Goal: Task Accomplishment & Management: Manage account settings

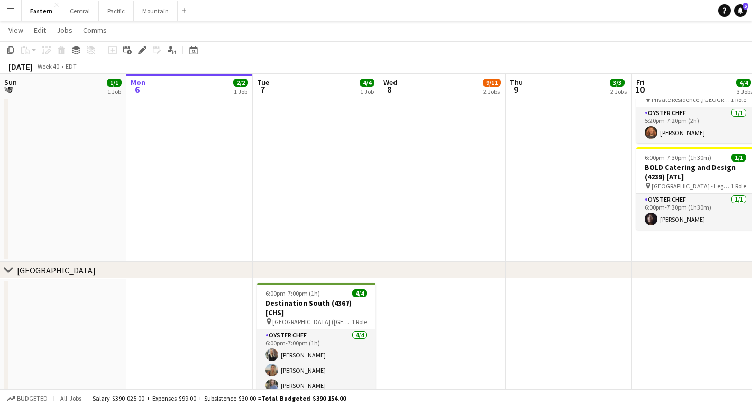
click at [9, 13] on app-icon "Menu" at bounding box center [10, 10] width 8 height 8
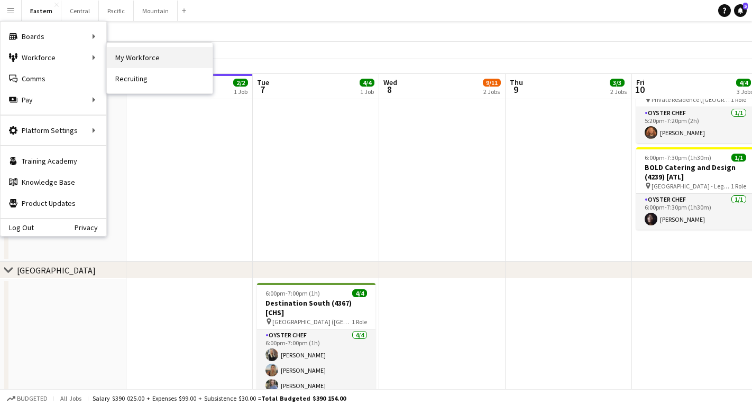
click at [133, 57] on link "My Workforce" at bounding box center [160, 57] width 106 height 21
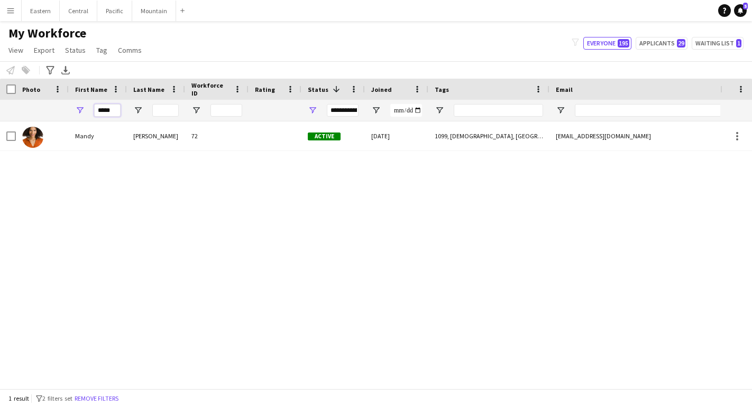
click at [113, 113] on input "*****" at bounding box center [107, 110] width 26 height 13
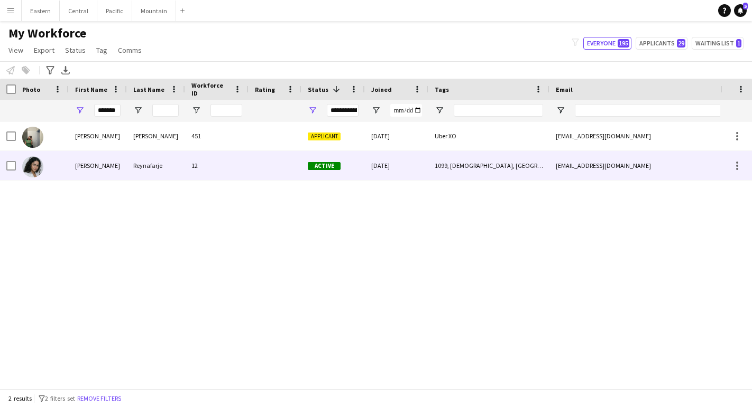
click at [98, 172] on div "[PERSON_NAME]" at bounding box center [98, 165] width 58 height 29
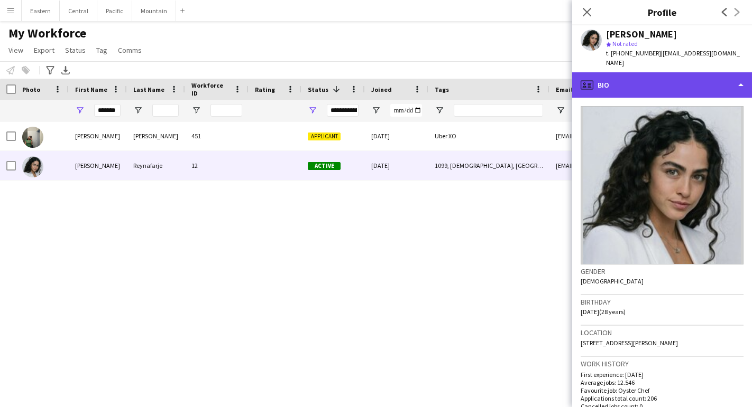
click at [662, 72] on div "profile Bio" at bounding box center [662, 84] width 180 height 25
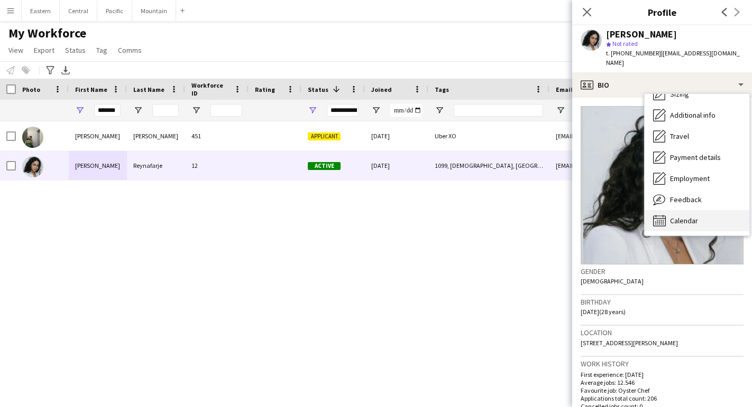
scroll to position [78, 0]
click at [667, 210] on div "Calendar Calendar" at bounding box center [696, 220] width 105 height 21
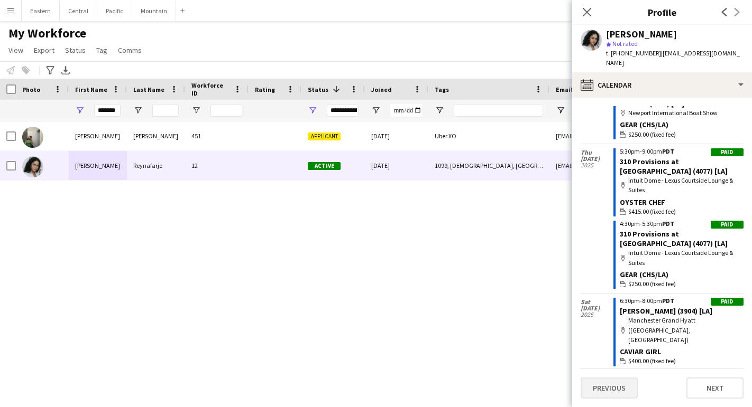
scroll to position [5793, 0]
click at [607, 388] on button "Previous" at bounding box center [608, 388] width 57 height 21
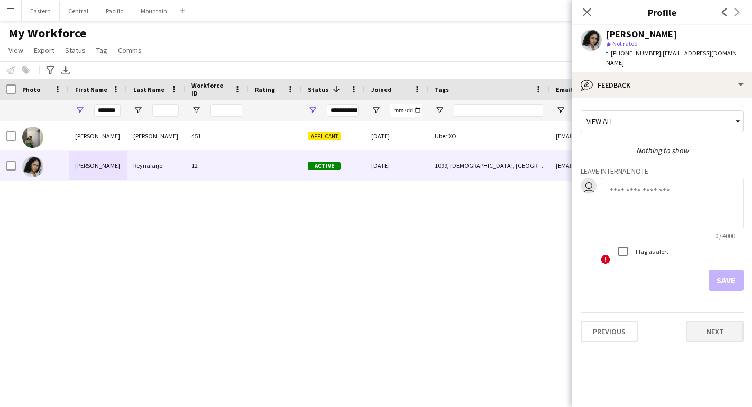
click at [704, 321] on button "Next" at bounding box center [714, 331] width 57 height 21
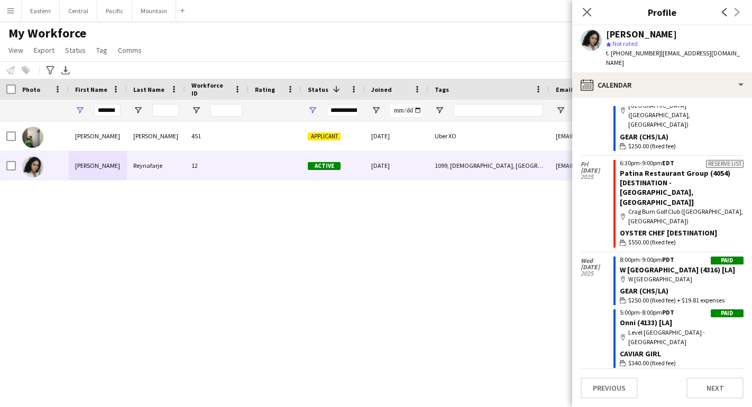
scroll to position [3180, 0]
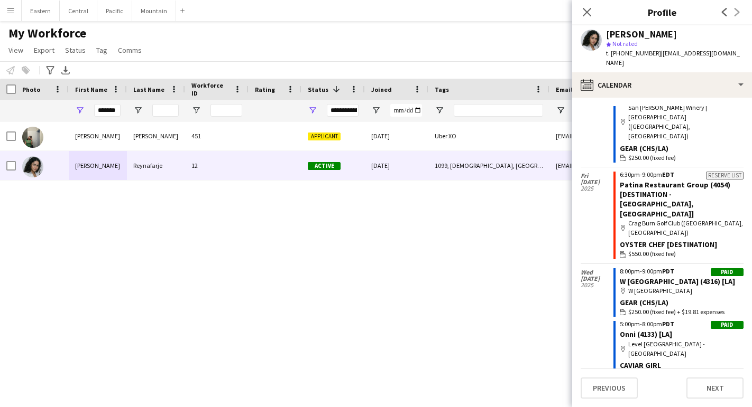
click at [587, 19] on div "Close pop-in" at bounding box center [587, 12] width 30 height 24
click at [587, 16] on icon "Close pop-in" at bounding box center [586, 12] width 10 height 10
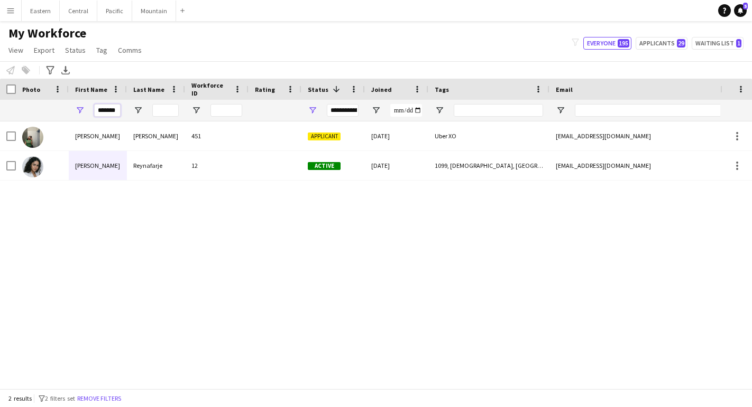
click at [119, 113] on input "*******" at bounding box center [107, 110] width 26 height 13
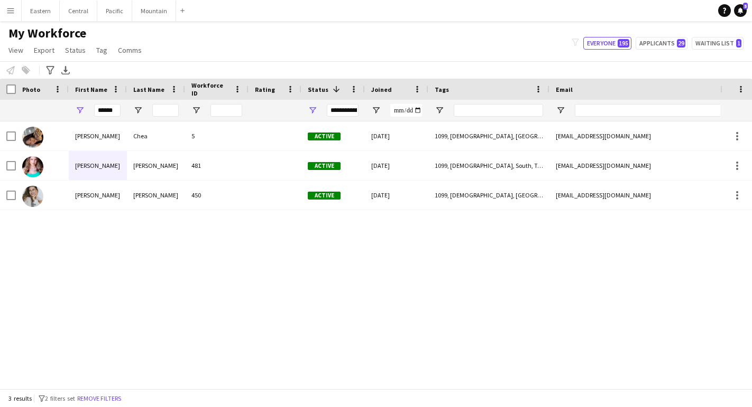
drag, startPoint x: 94, startPoint y: 121, endPoint x: 89, endPoint y: 147, distance: 26.8
click at [89, 147] on div "[PERSON_NAME]" at bounding box center [98, 136] width 58 height 29
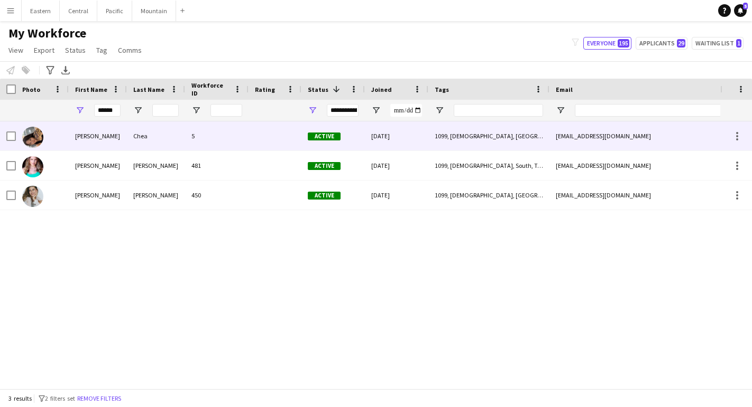
click at [555, 140] on div "[EMAIL_ADDRESS][DOMAIN_NAME]" at bounding box center [654, 136] width 211 height 29
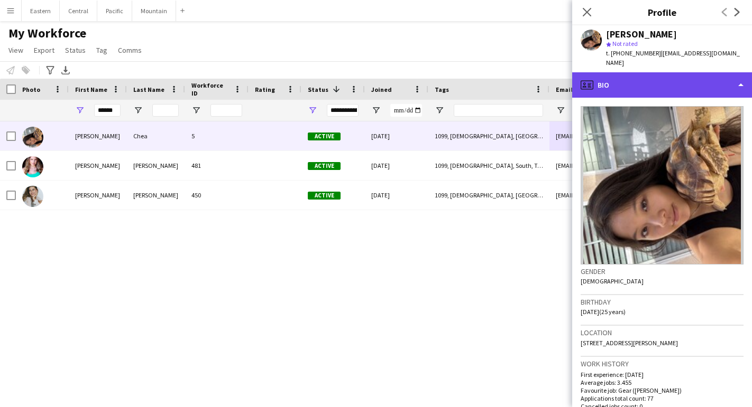
click at [680, 77] on div "profile Bio" at bounding box center [662, 84] width 180 height 25
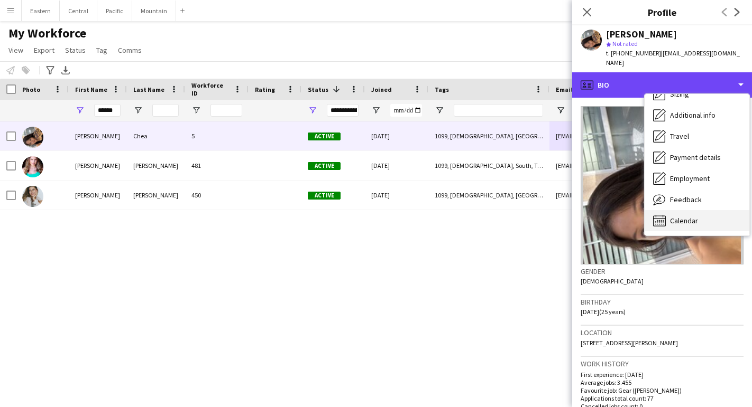
scroll to position [78, 0]
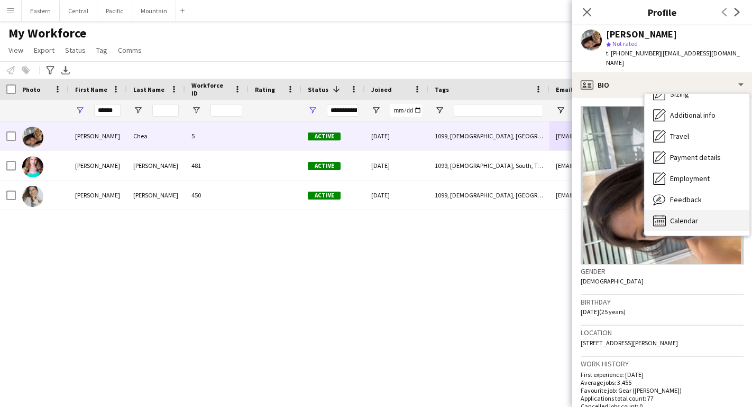
click at [679, 216] on span "Calendar" at bounding box center [684, 221] width 28 height 10
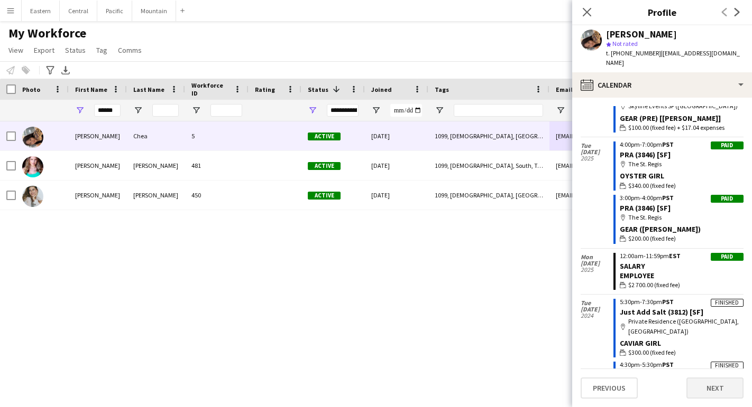
scroll to position [4369, 0]
click at [720, 398] on button "Next" at bounding box center [714, 388] width 57 height 21
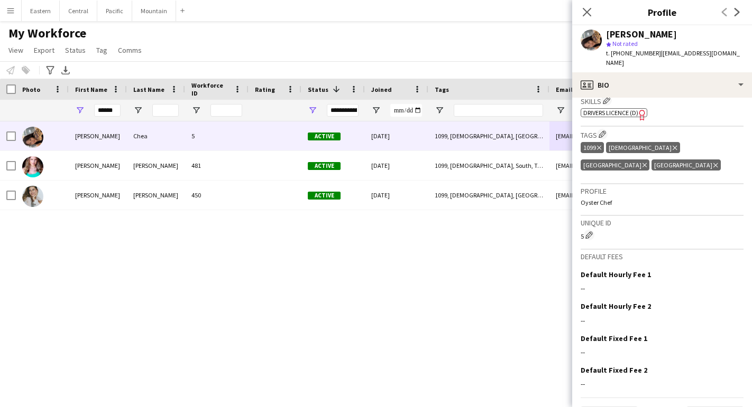
scroll to position [350, 0]
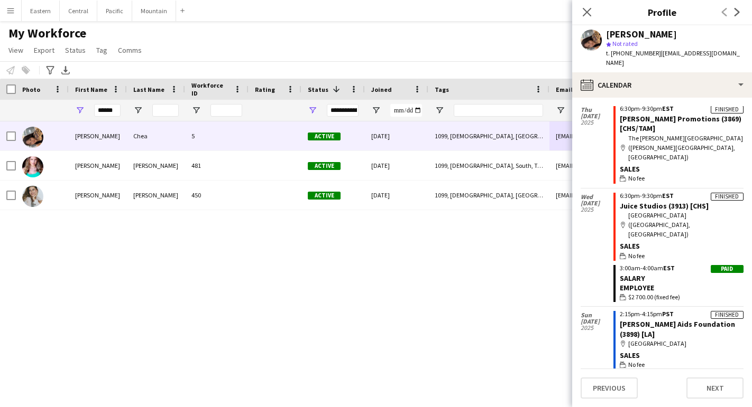
scroll to position [3488, 0]
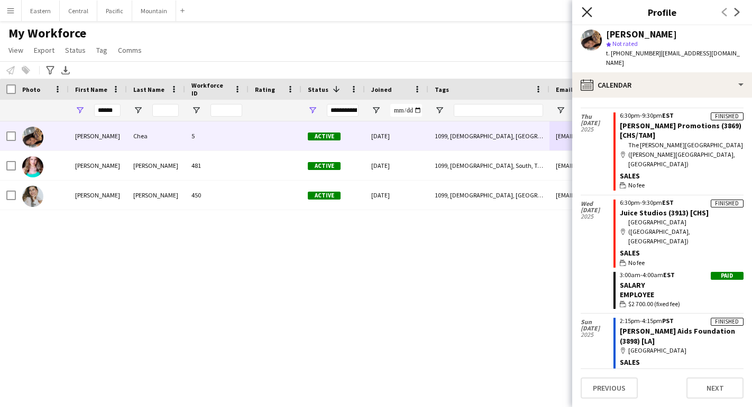
click at [587, 13] on icon at bounding box center [586, 12] width 10 height 10
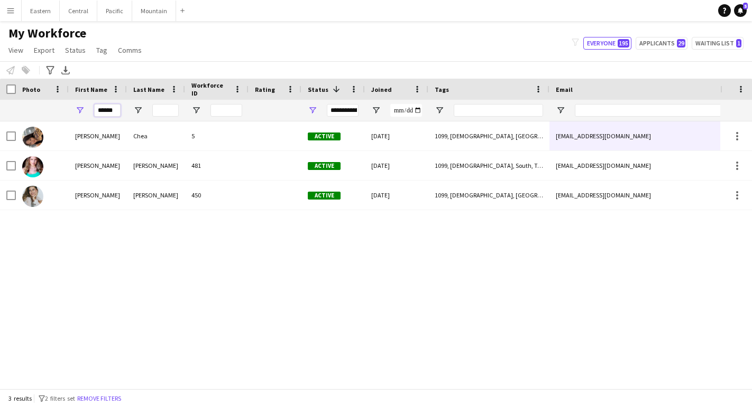
click at [102, 116] on input "******" at bounding box center [107, 110] width 26 height 13
click at [103, 111] on input "******" at bounding box center [107, 110] width 26 height 13
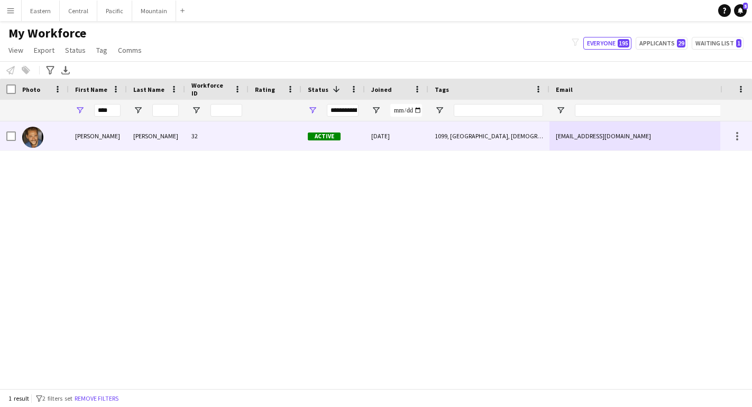
drag, startPoint x: 99, startPoint y: 127, endPoint x: 90, endPoint y: 136, distance: 12.7
click at [90, 136] on div "[PERSON_NAME]" at bounding box center [98, 136] width 58 height 29
click at [536, 140] on div "1099, [GEOGRAPHIC_DATA], [DEMOGRAPHIC_DATA], [GEOGRAPHIC_DATA]" at bounding box center [488, 136] width 121 height 29
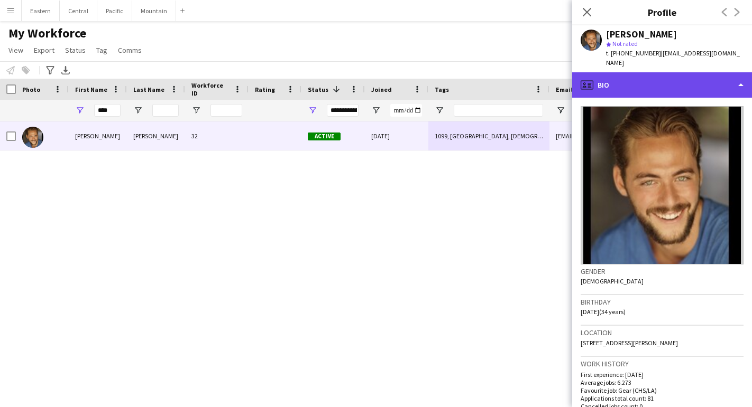
click at [629, 77] on div "profile Bio" at bounding box center [662, 84] width 180 height 25
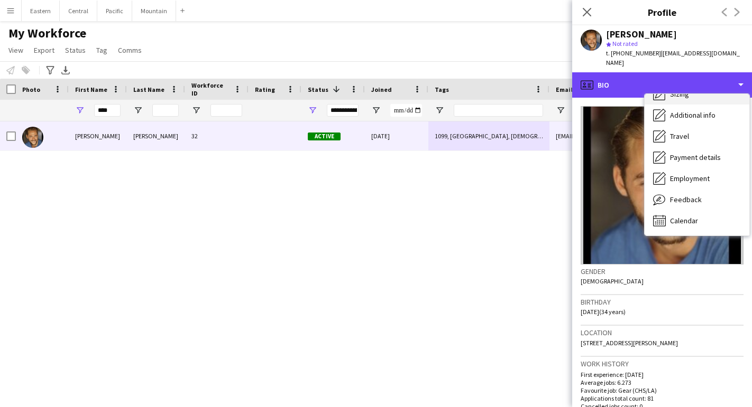
scroll to position [78, 0]
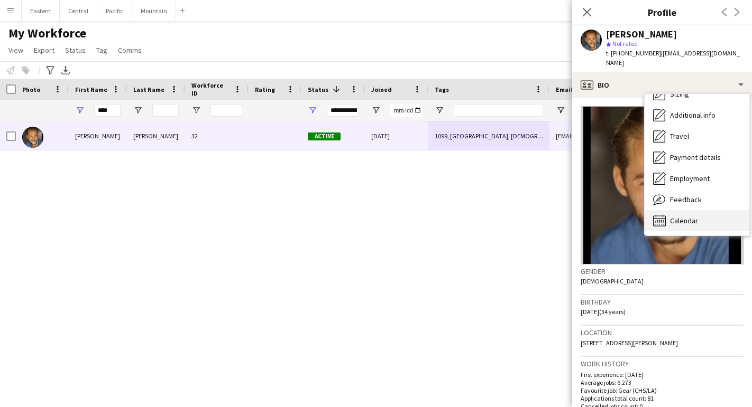
click at [668, 210] on div "Calendar Calendar" at bounding box center [696, 220] width 105 height 21
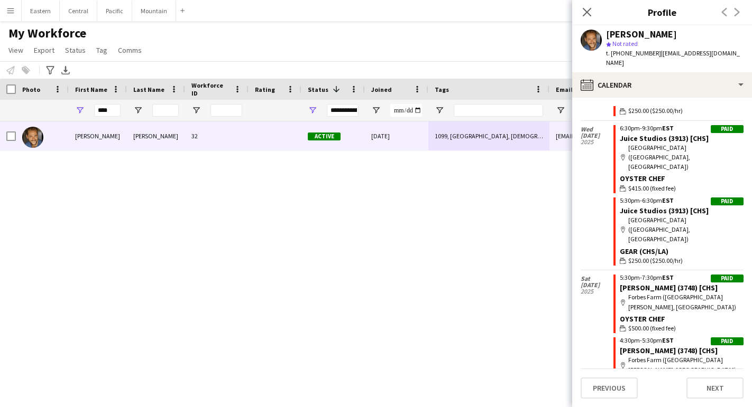
scroll to position [4373, 0]
click at [722, 386] on button "Next" at bounding box center [714, 388] width 57 height 21
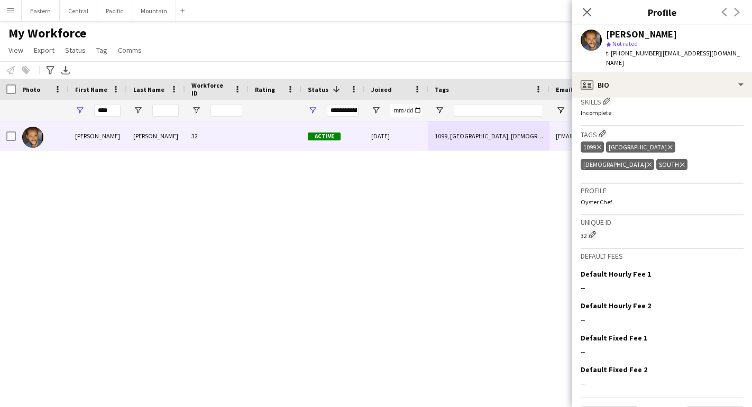
scroll to position [349, 0]
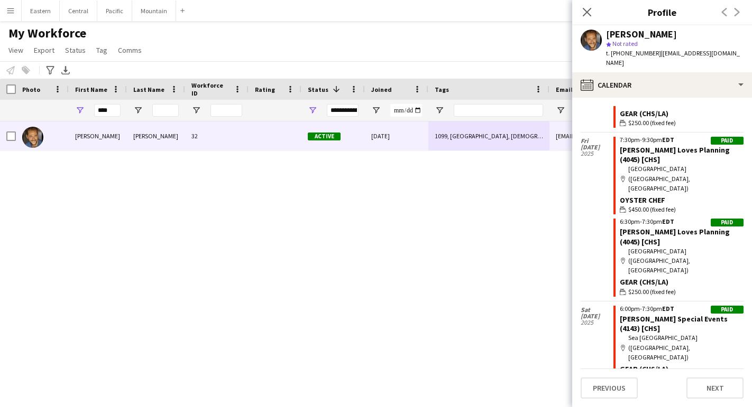
scroll to position [961, 0]
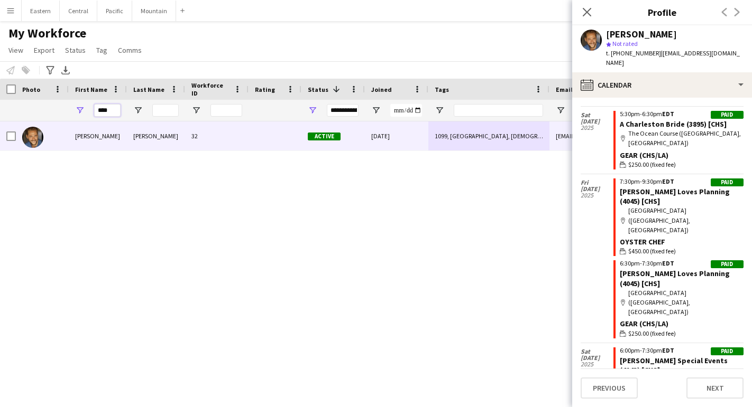
click at [105, 105] on input "****" at bounding box center [107, 110] width 26 height 13
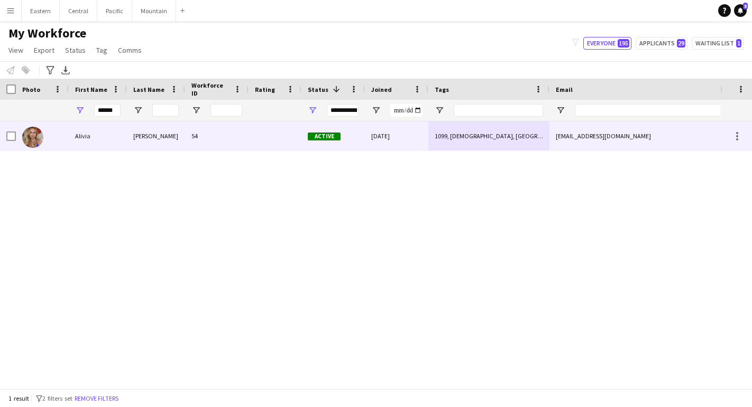
click at [105, 138] on div "Alivia" at bounding box center [98, 136] width 58 height 29
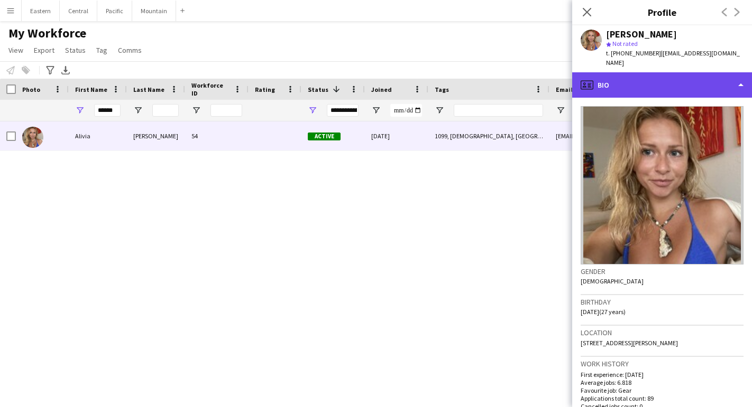
click at [624, 72] on div "profile Bio" at bounding box center [662, 84] width 180 height 25
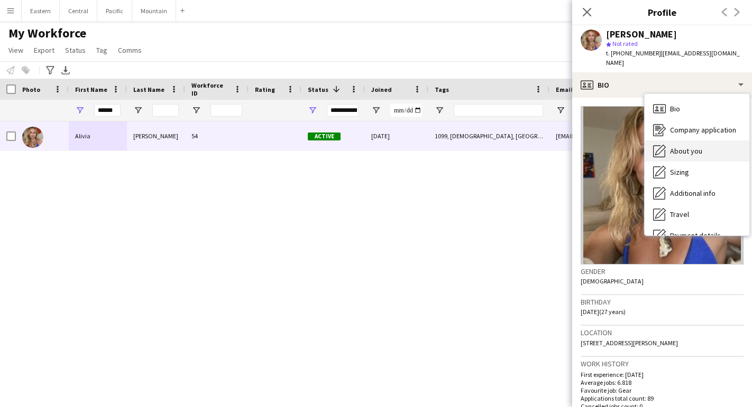
click at [681, 146] on span "About you" at bounding box center [686, 151] width 32 height 10
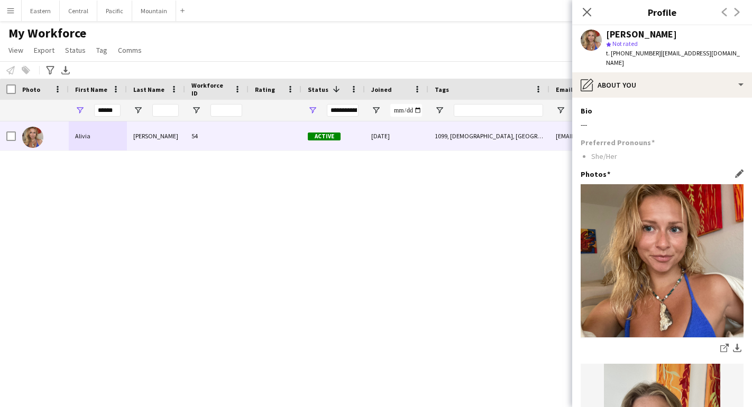
scroll to position [0, 0]
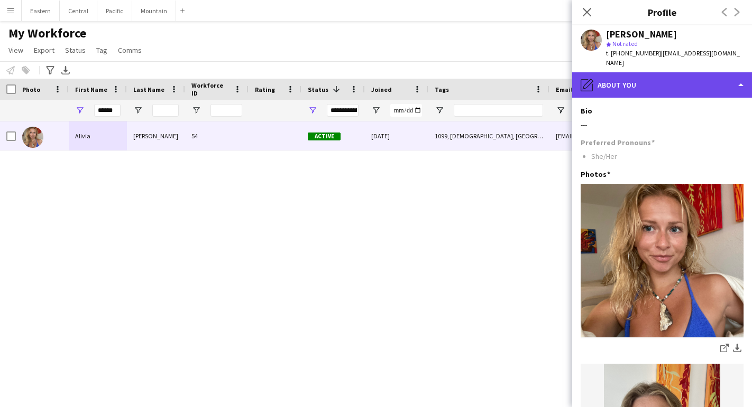
click at [657, 75] on div "pencil4 About you" at bounding box center [662, 84] width 180 height 25
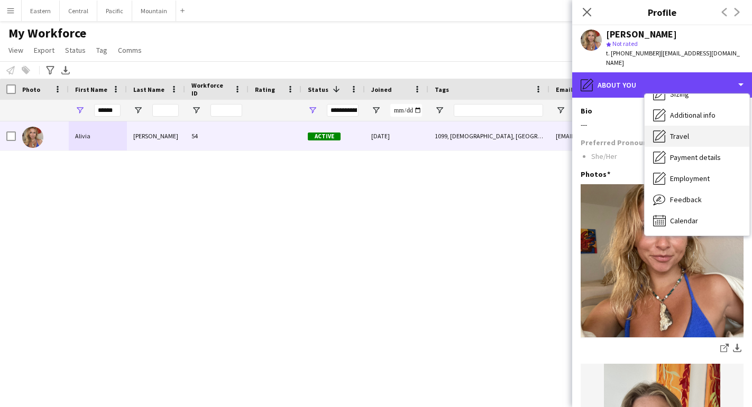
scroll to position [78, 0]
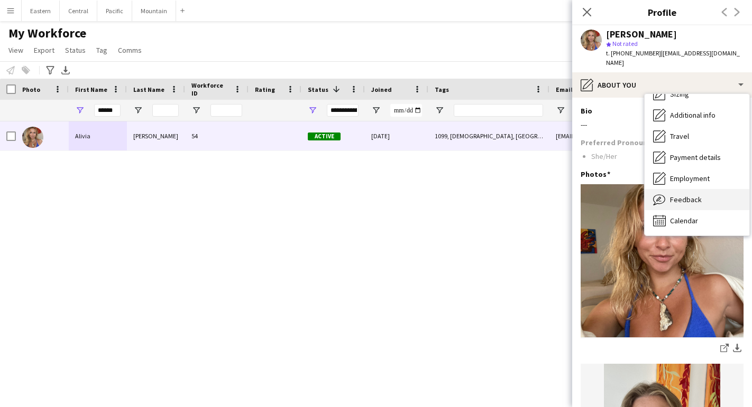
click at [679, 200] on div "Feedback Feedback" at bounding box center [696, 199] width 105 height 21
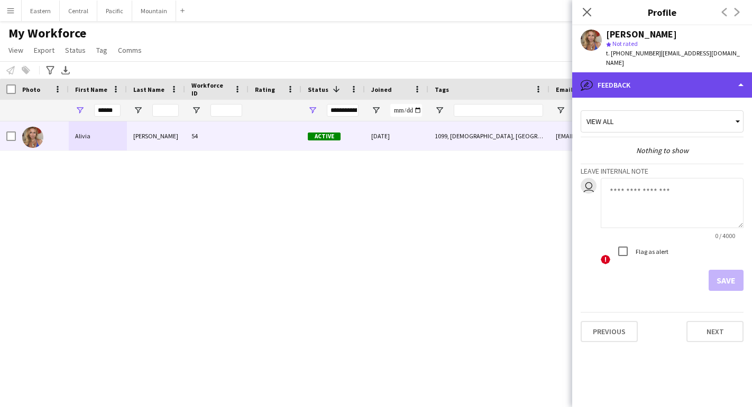
click at [673, 77] on div "bubble-pencil Feedback" at bounding box center [662, 84] width 180 height 25
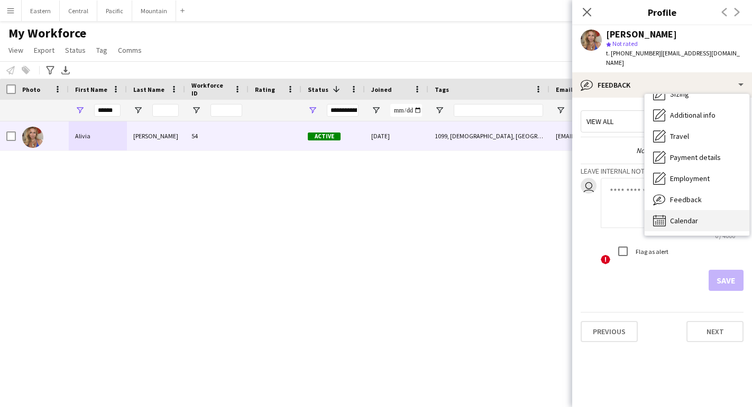
click at [679, 216] on span "Calendar" at bounding box center [684, 221] width 28 height 10
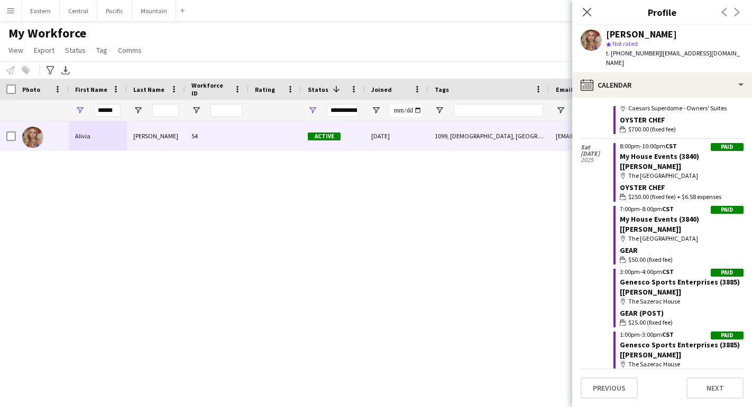
scroll to position [4814, 0]
click at [700, 395] on button "Next" at bounding box center [714, 388] width 57 height 21
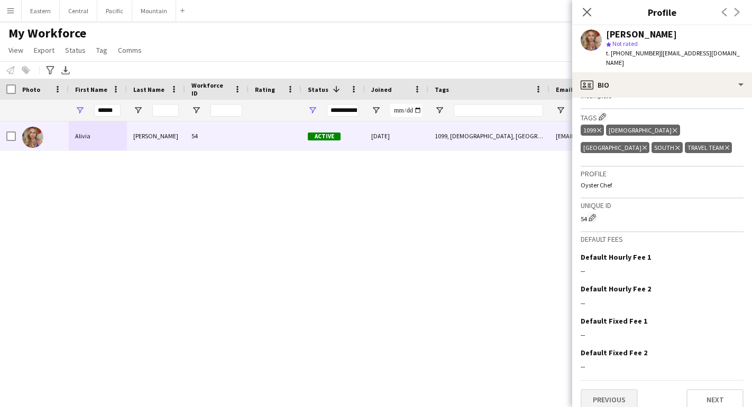
scroll to position [367, 0]
click at [617, 390] on button "Previous" at bounding box center [608, 400] width 57 height 21
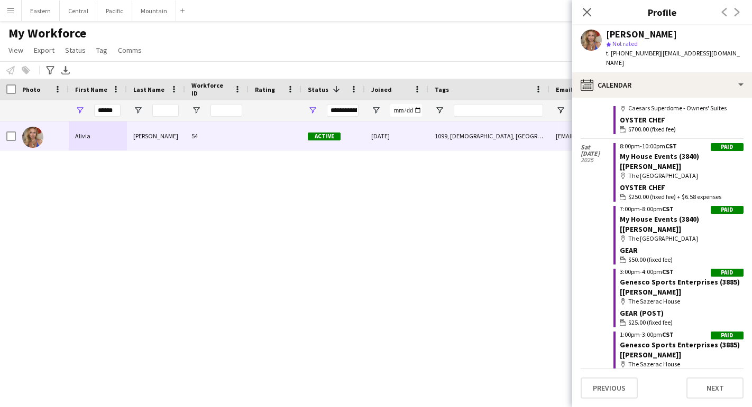
scroll to position [4814, 0]
click at [114, 110] on input "******" at bounding box center [107, 110] width 26 height 13
drag, startPoint x: 114, startPoint y: 110, endPoint x: 85, endPoint y: 110, distance: 29.6
click at [85, 110] on div "******" at bounding box center [98, 110] width 58 height 21
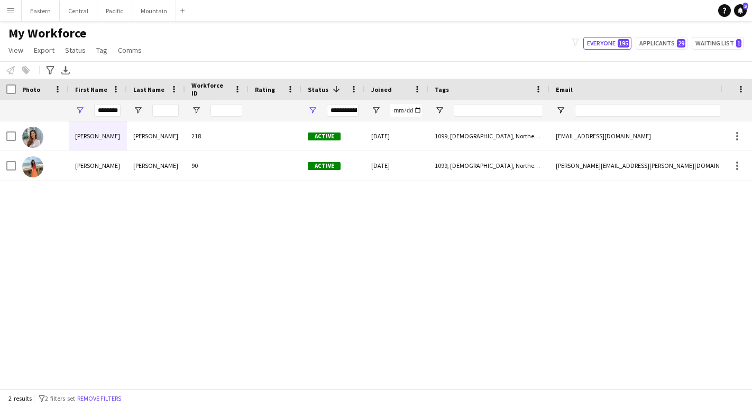
drag, startPoint x: 85, startPoint y: 110, endPoint x: 106, endPoint y: 159, distance: 52.5
click at [106, 159] on div "[PERSON_NAME]" at bounding box center [98, 165] width 58 height 29
click at [225, 164] on div "90" at bounding box center [216, 165] width 63 height 29
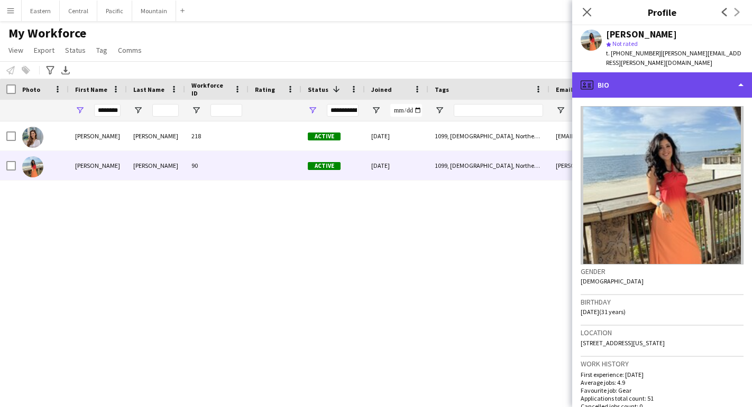
click at [597, 79] on div "profile Bio" at bounding box center [662, 84] width 180 height 25
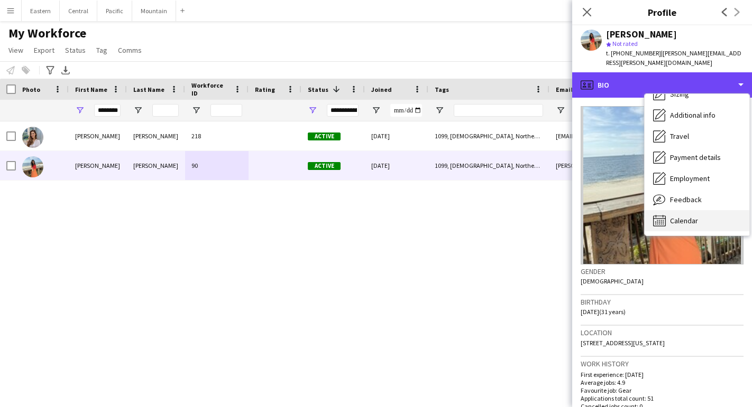
scroll to position [78, 0]
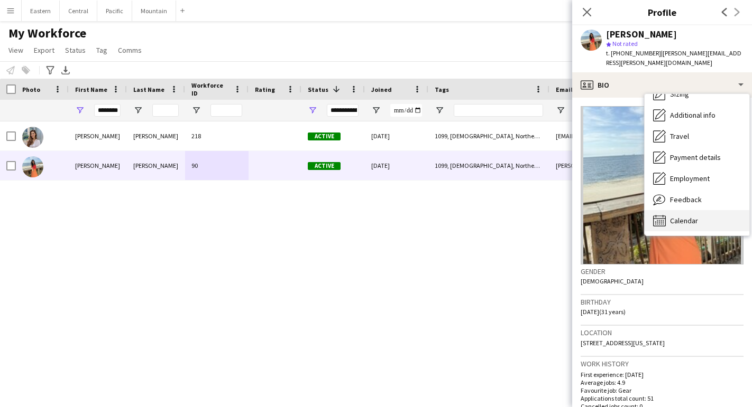
click at [668, 210] on div "Calendar Calendar" at bounding box center [696, 220] width 105 height 21
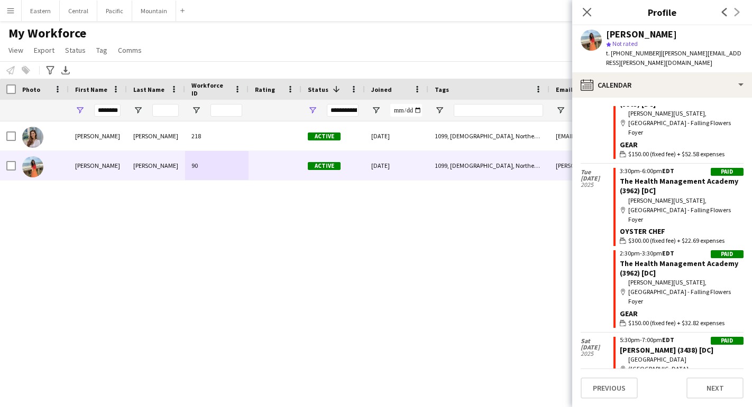
scroll to position [2807, 0]
click at [715, 392] on button "Next" at bounding box center [714, 388] width 57 height 21
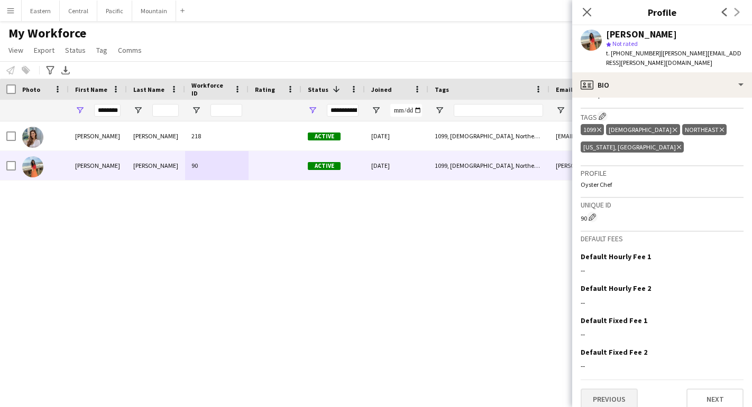
scroll to position [0, 0]
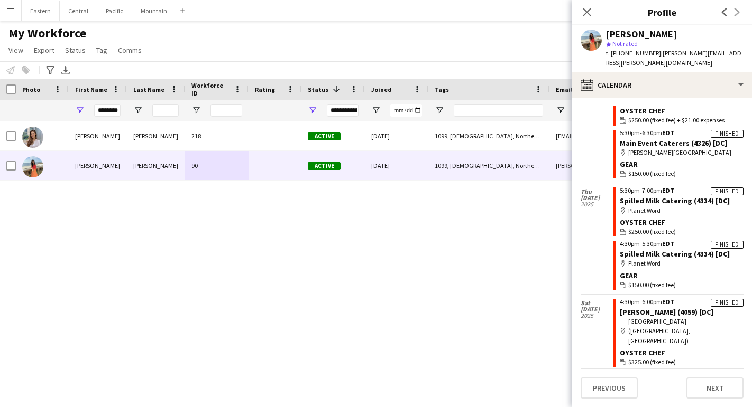
scroll to position [582, 0]
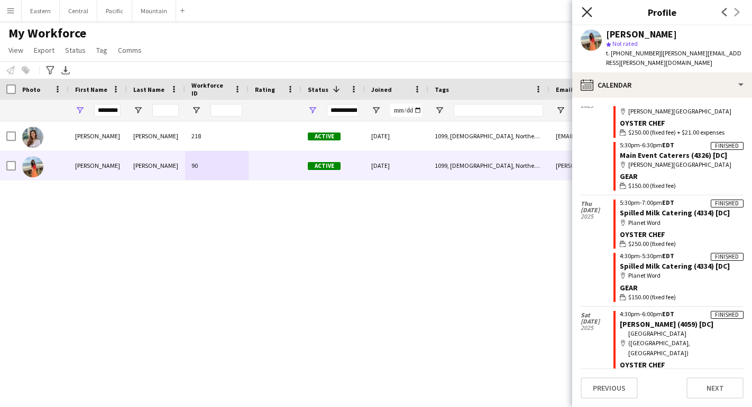
click at [582, 12] on icon "Close pop-in" at bounding box center [586, 12] width 10 height 10
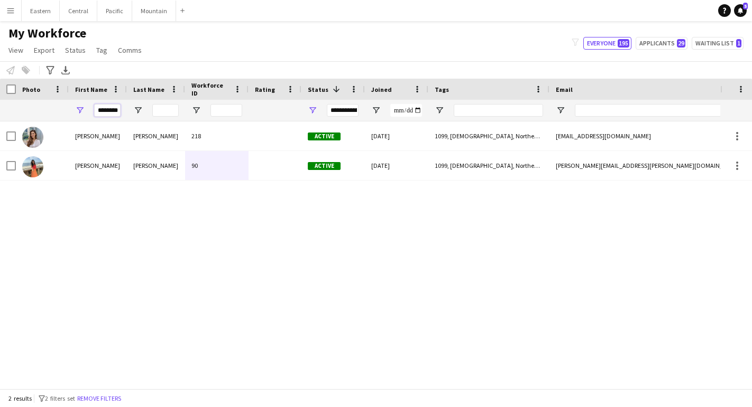
click at [112, 111] on input "********" at bounding box center [107, 110] width 26 height 13
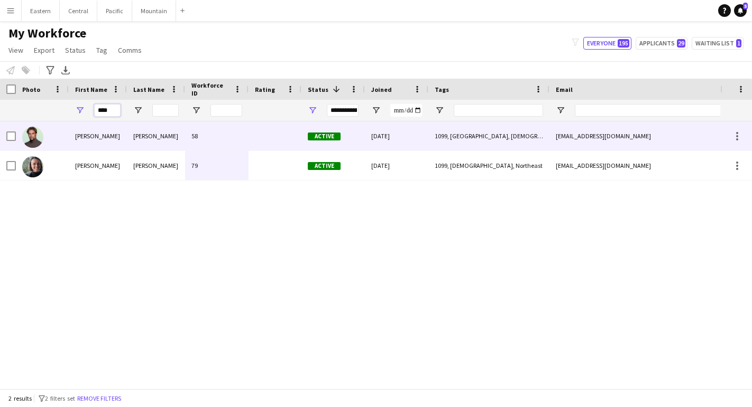
type input "****"
drag, startPoint x: 119, startPoint y: 128, endPoint x: 122, endPoint y: 149, distance: 20.8
click at [122, 149] on div "[PERSON_NAME]" at bounding box center [98, 136] width 58 height 29
click at [587, 141] on div "[EMAIL_ADDRESS][DOMAIN_NAME]" at bounding box center [654, 136] width 211 height 29
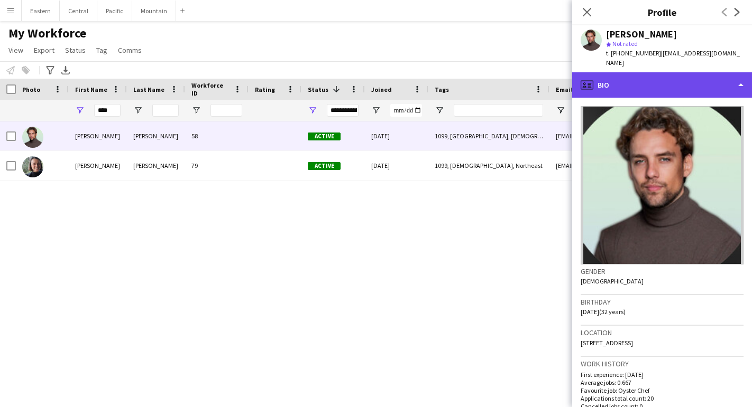
click at [697, 75] on div "profile Bio" at bounding box center [662, 84] width 180 height 25
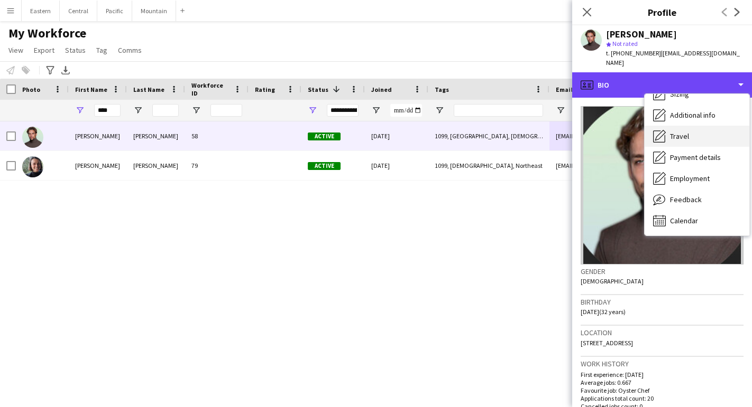
scroll to position [78, 0]
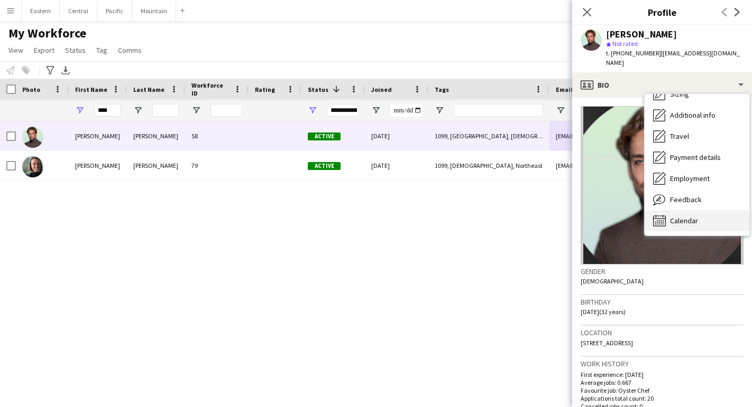
click at [683, 210] on div "Calendar Calendar" at bounding box center [696, 220] width 105 height 21
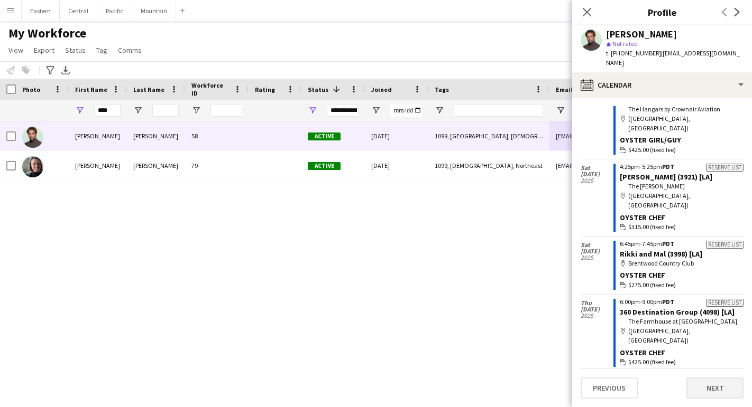
scroll to position [931, 0]
click at [704, 387] on button "Next" at bounding box center [714, 388] width 57 height 21
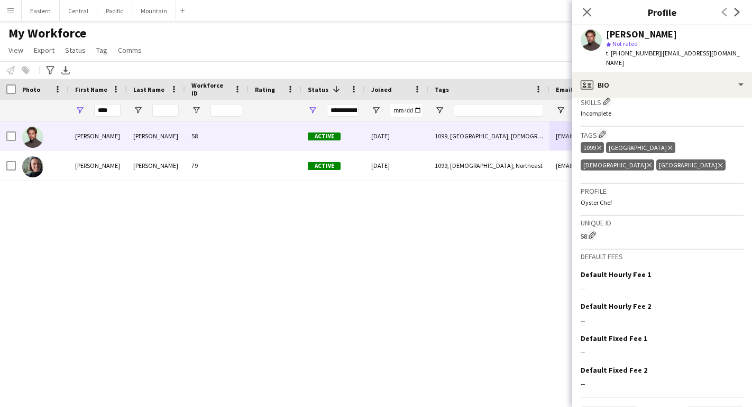
scroll to position [349, 0]
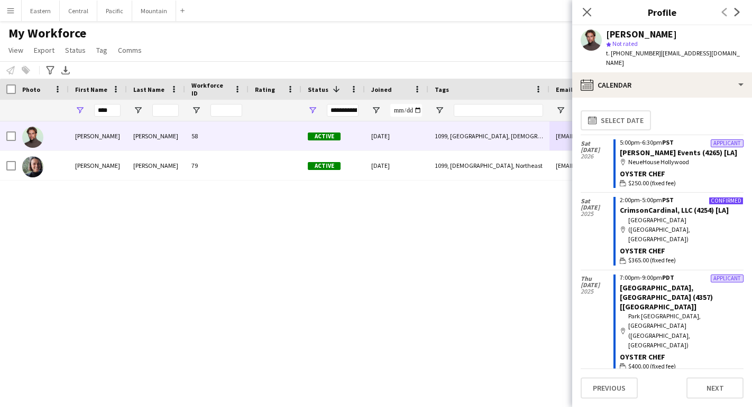
scroll to position [0, 0]
click at [34, 12] on button "Eastern Close" at bounding box center [41, 11] width 38 height 21
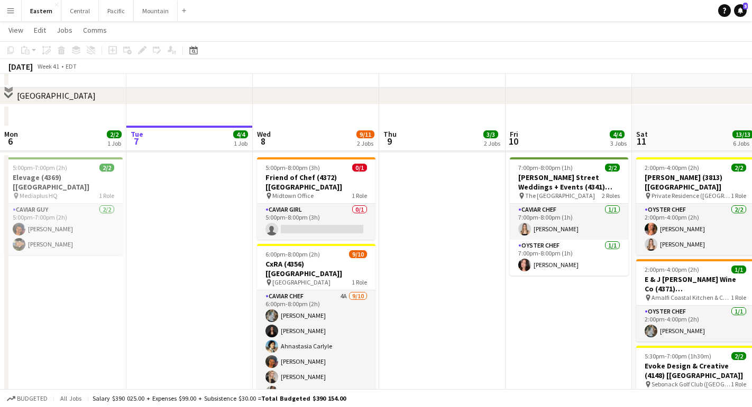
scroll to position [436, 0]
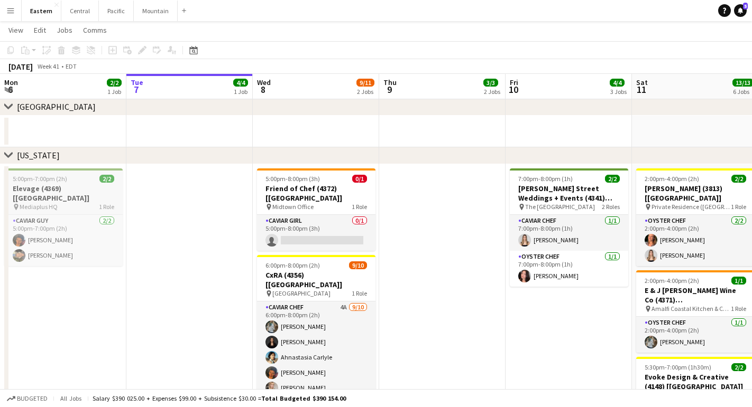
click at [62, 188] on h3 "Elevage (4369) [[GEOGRAPHIC_DATA]]" at bounding box center [63, 193] width 118 height 19
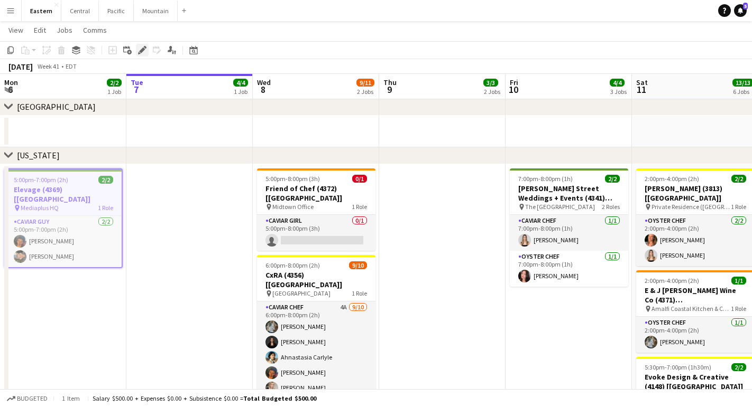
click at [140, 49] on icon "Edit" at bounding box center [142, 50] width 8 height 8
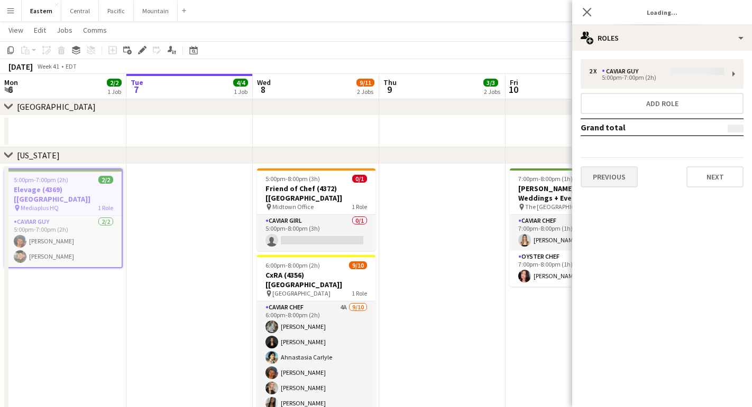
type input "**********"
click at [703, 167] on button "Next" at bounding box center [714, 176] width 57 height 21
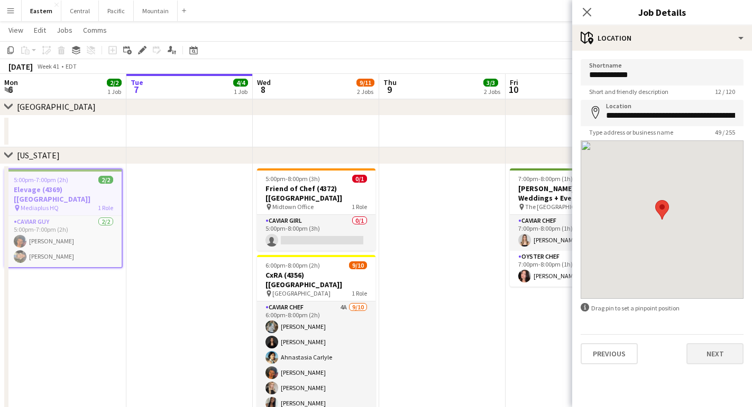
click at [722, 354] on button "Next" at bounding box center [714, 354] width 57 height 21
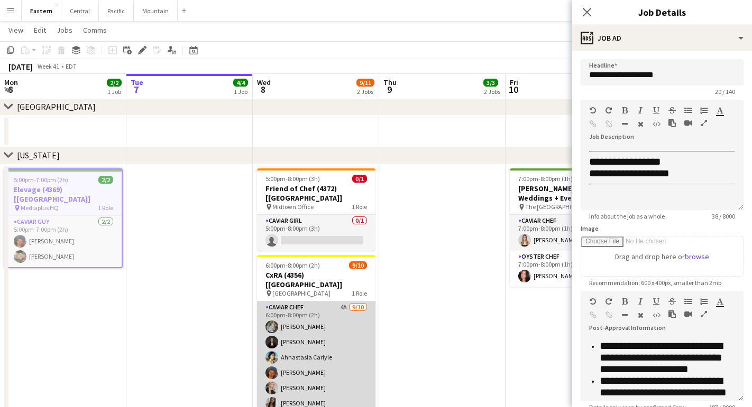
scroll to position [0, 0]
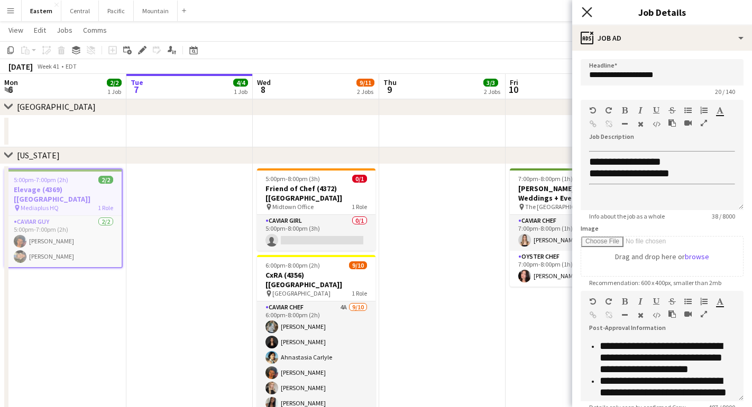
click at [585, 9] on icon "Close pop-in" at bounding box center [586, 12] width 10 height 10
